Goal: Transaction & Acquisition: Purchase product/service

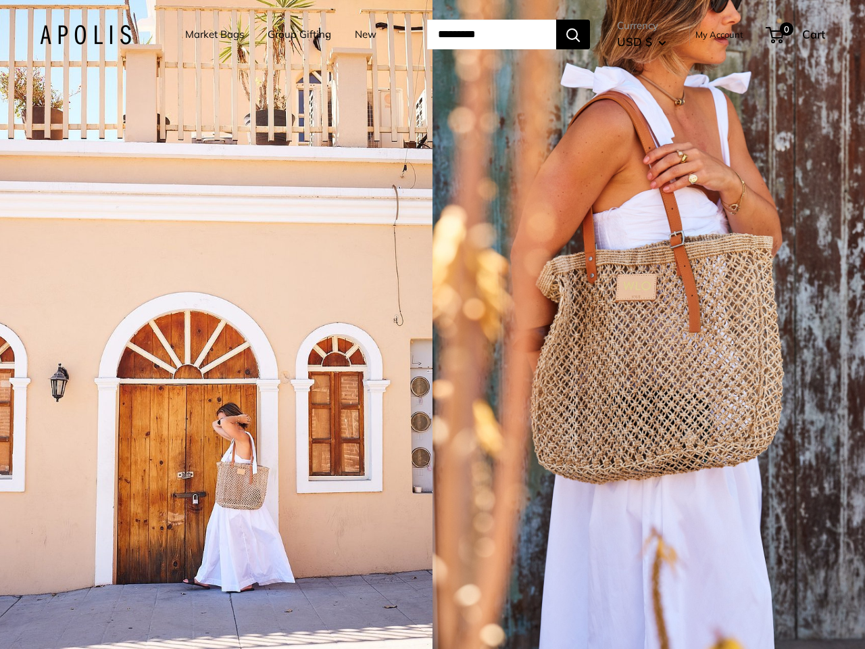
click at [432, 34] on input "Search..." at bounding box center [491, 35] width 129 height 30
click at [509, 34] on input "Search..." at bounding box center [491, 35] width 129 height 30
click at [216, 324] on div "1 / 5" at bounding box center [216, 324] width 432 height 649
click at [649, 324] on div "1 / 5" at bounding box center [648, 324] width 432 height 649
